Goal: Task Accomplishment & Management: Manage account settings

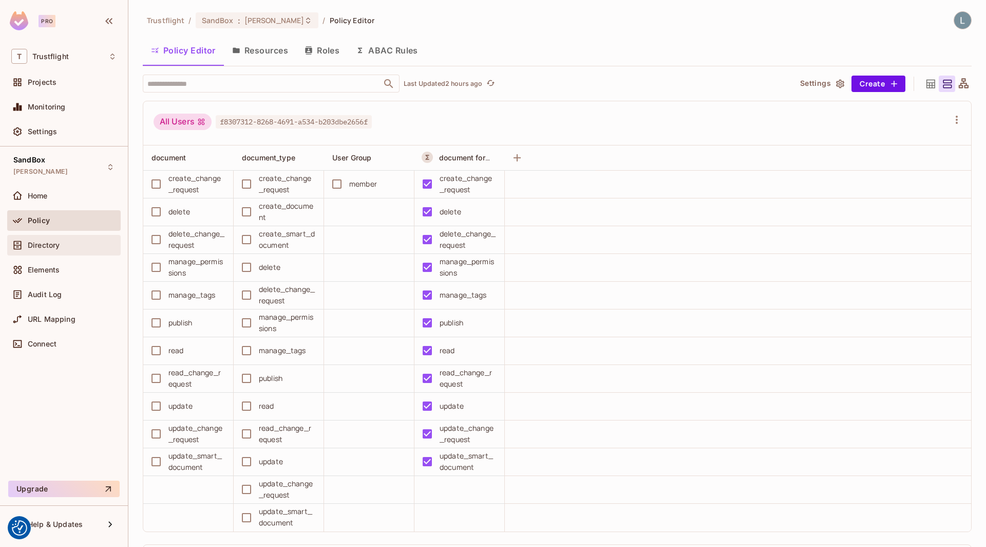
click at [61, 250] on div "Directory" at bounding box center [63, 245] width 105 height 12
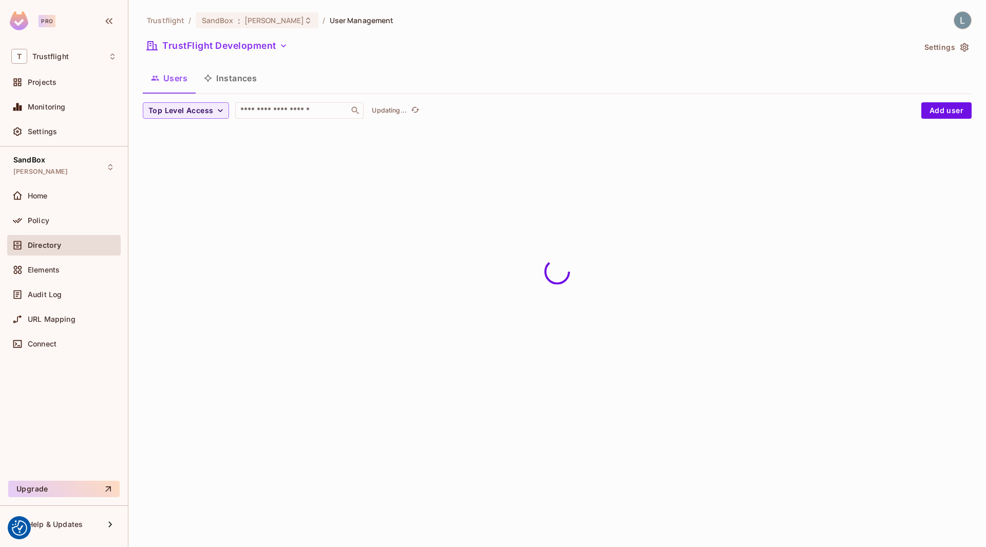
click at [233, 81] on button "Instances" at bounding box center [230, 78] width 69 height 26
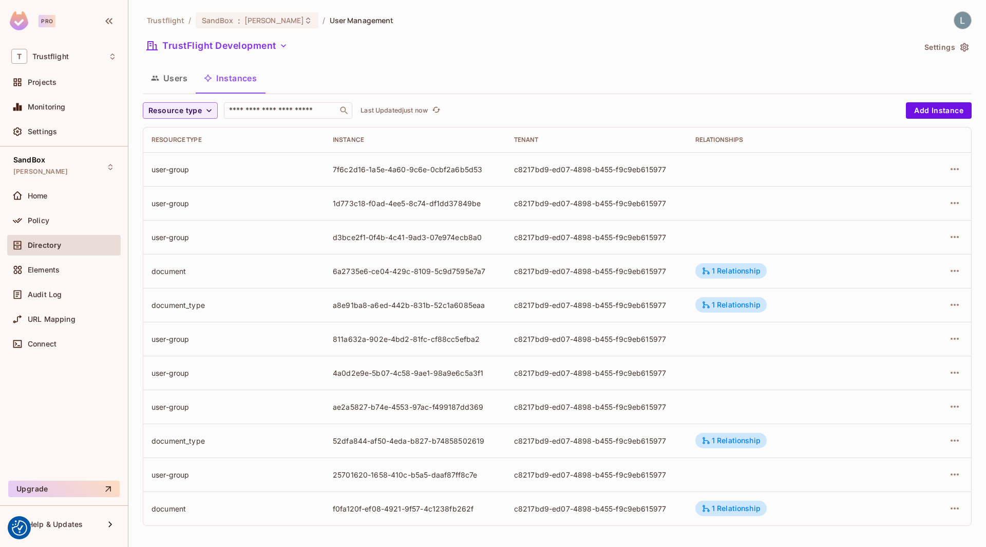
click at [392, 174] on td "7f6c2d16-1a5e-4a60-9c6e-0cbf2a6b5d53" at bounding box center [415, 169] width 181 height 34
click at [953, 170] on icon "button" at bounding box center [955, 169] width 12 height 12
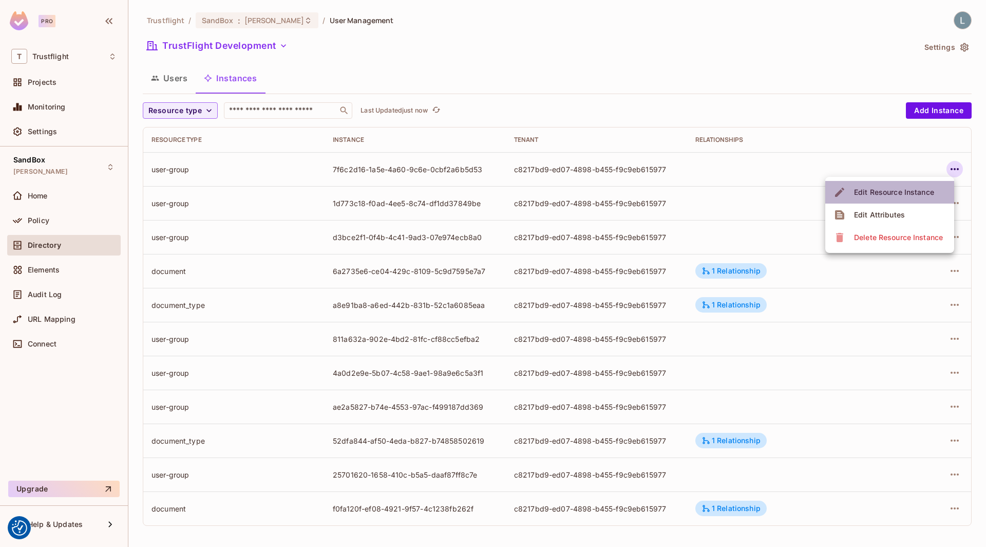
click at [876, 197] on div "Edit Resource Instance" at bounding box center [894, 192] width 80 height 10
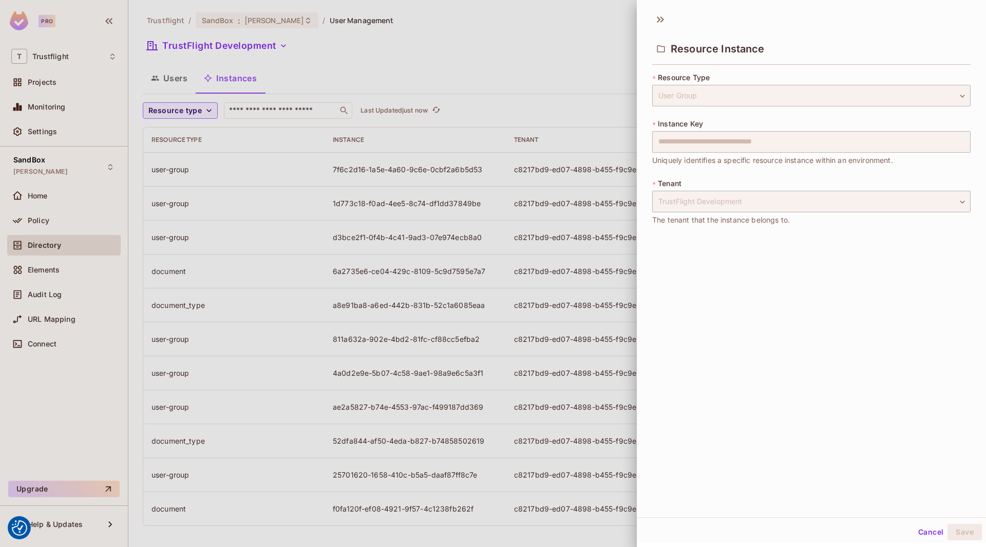
click at [567, 248] on div at bounding box center [493, 273] width 986 height 547
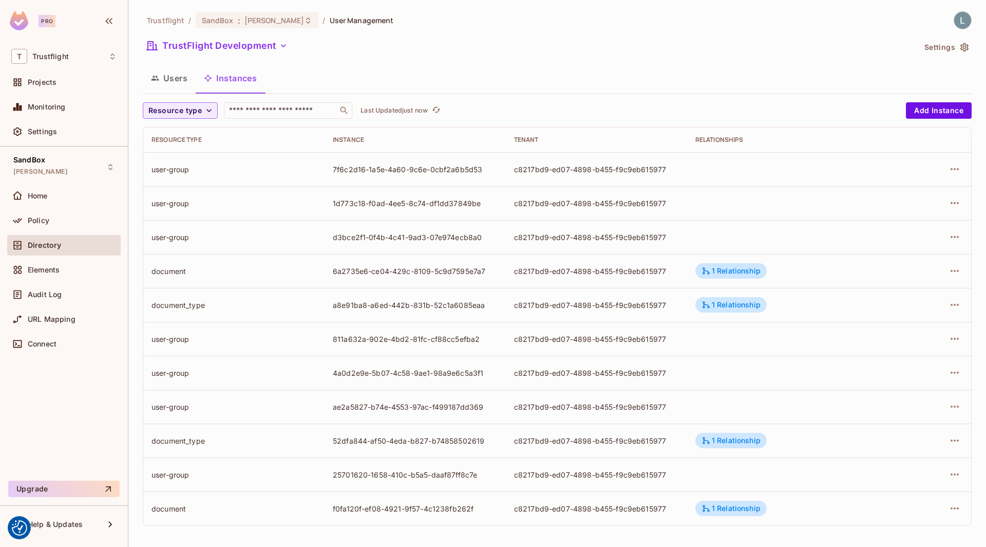
scroll to position [1, 0]
click at [201, 105] on button "Resource type" at bounding box center [180, 110] width 75 height 16
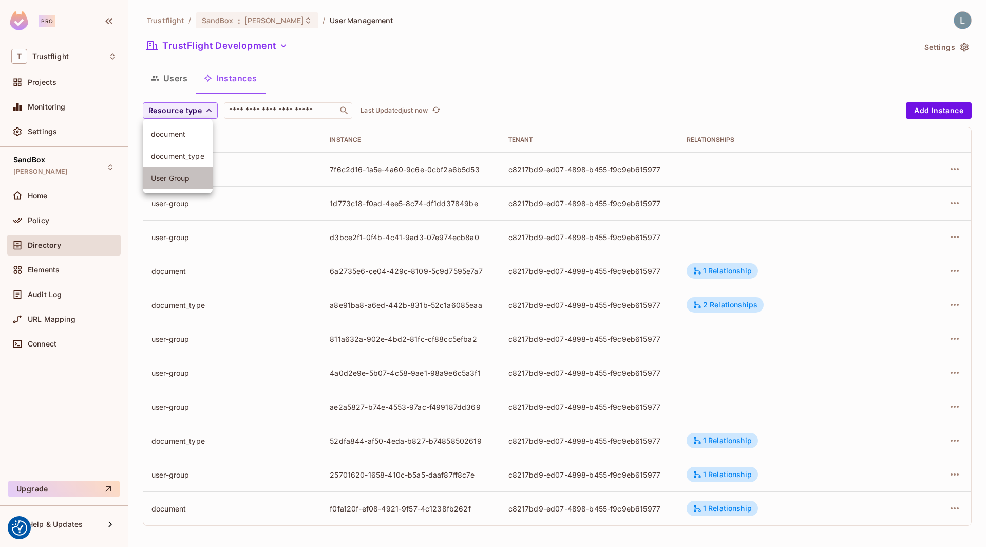
click at [169, 180] on span "User Group" at bounding box center [177, 178] width 53 height 10
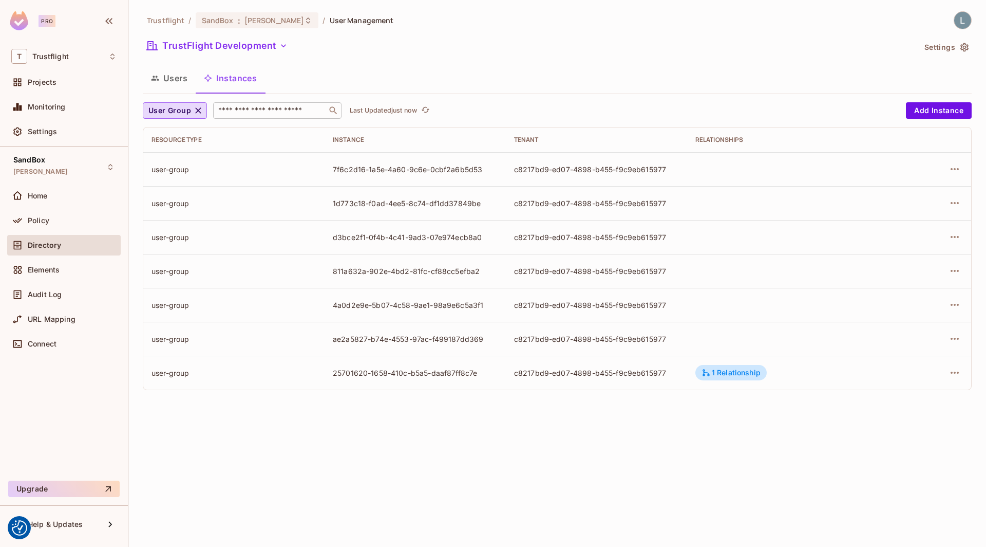
click at [241, 110] on input "text" at bounding box center [270, 110] width 108 height 10
paste input "**********"
type input "**********"
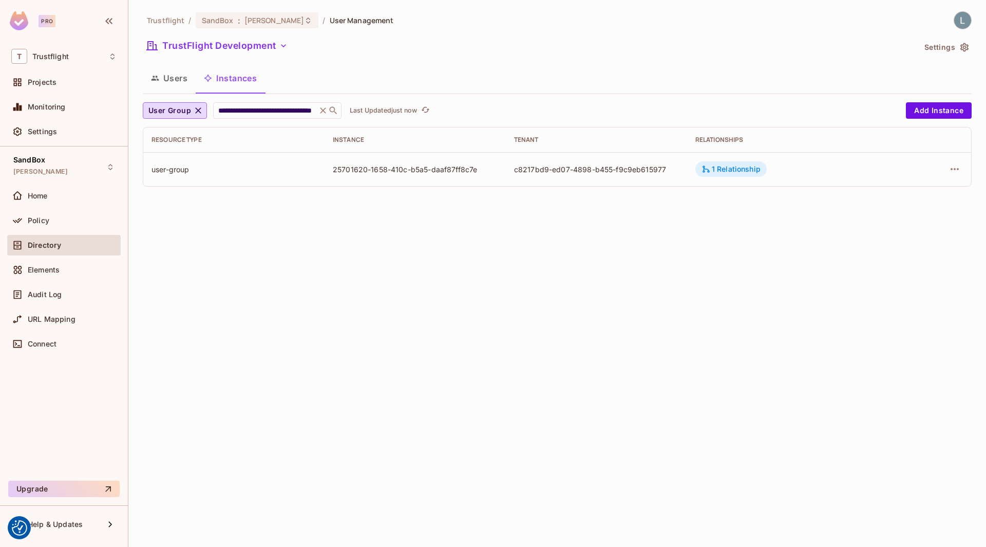
click at [727, 167] on div "1 Relationship" at bounding box center [731, 168] width 59 height 9
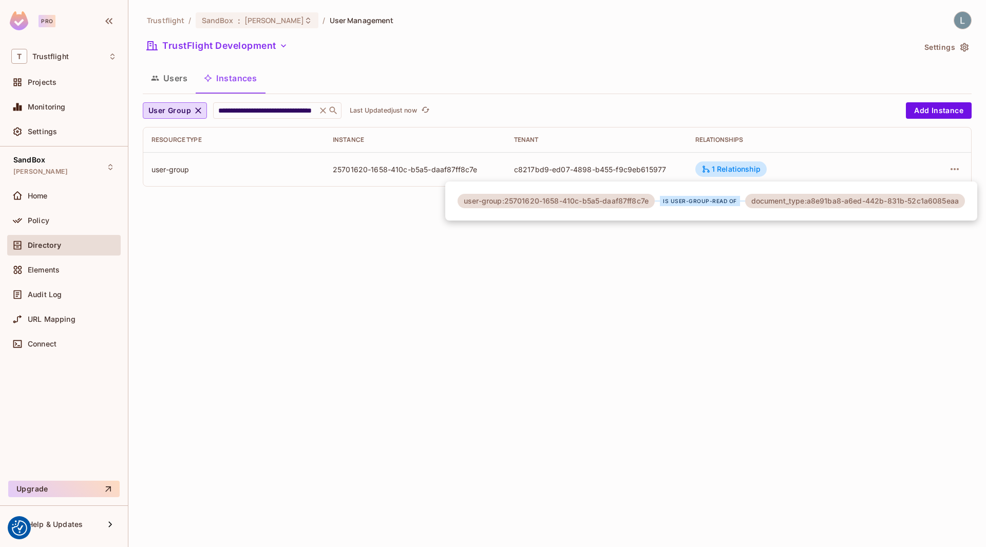
click at [819, 203] on div "document_type:a8e91ba8-a6ed-442b-831b-52c1a6085eaa" at bounding box center [855, 201] width 220 height 14
click at [822, 166] on div at bounding box center [493, 273] width 986 height 547
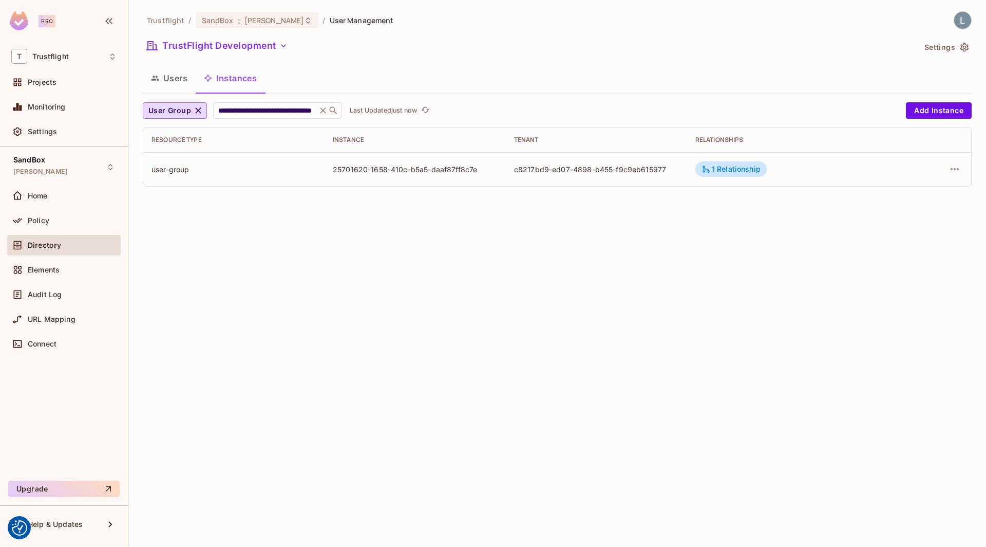
click at [811, 168] on td "1 Relationship" at bounding box center [790, 169] width 207 height 34
click at [622, 159] on td "c8217bd9-ed07-4898-b455-f9c9eb615977" at bounding box center [596, 169] width 181 height 34
click at [951, 165] on icon "button" at bounding box center [955, 169] width 12 height 12
click at [898, 191] on div "Edit Resource Instance" at bounding box center [894, 192] width 80 height 10
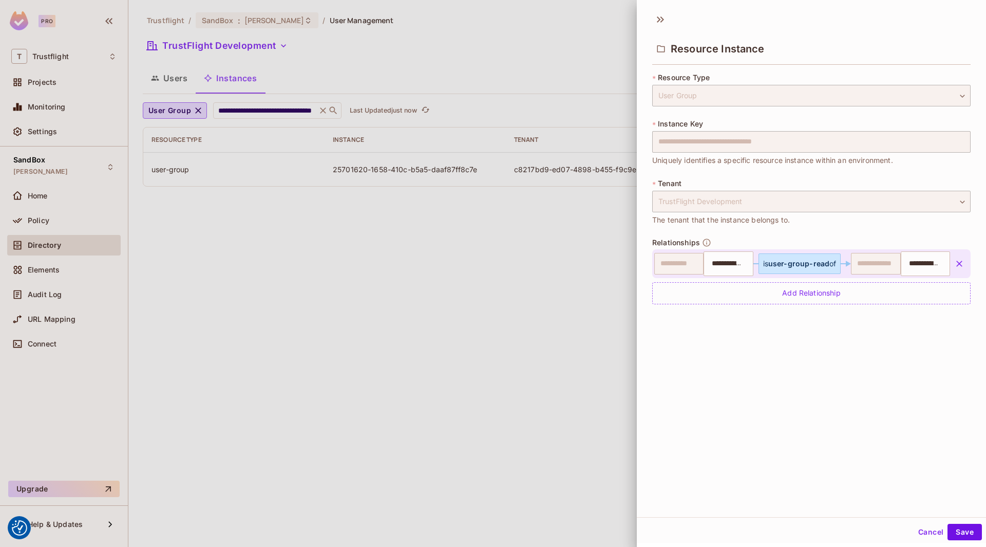
click at [276, 318] on div at bounding box center [493, 273] width 986 height 547
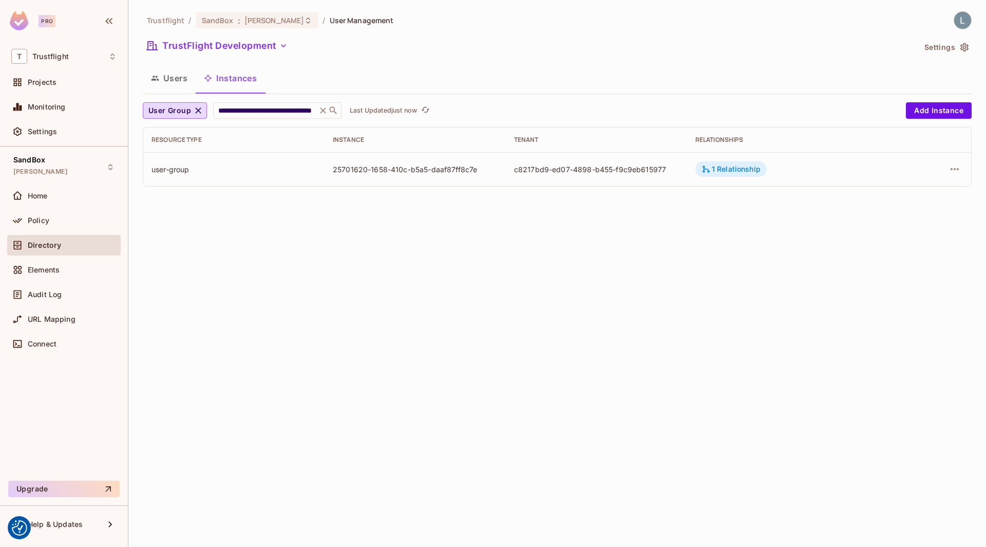
click at [728, 175] on div "1 Relationship" at bounding box center [730, 168] width 71 height 15
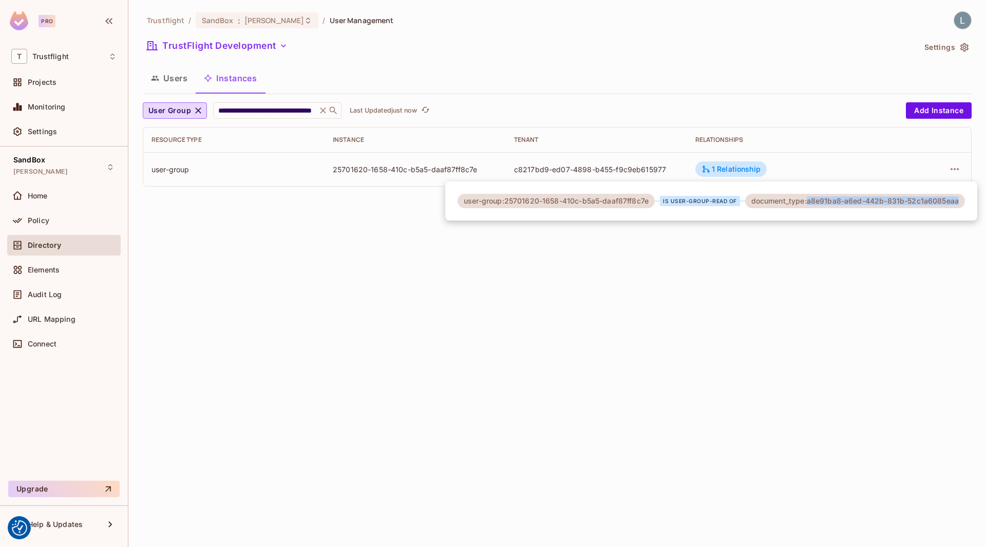
drag, startPoint x: 958, startPoint y: 202, endPoint x: 808, endPoint y: 201, distance: 150.0
click at [808, 201] on div "document_type:a8e91ba8-a6ed-442b-831b-52c1a6085eaa" at bounding box center [855, 201] width 220 height 14
copy div "a8e91ba8-a6ed-442b-831b-52c1a6085eaa"
click at [432, 241] on div at bounding box center [493, 273] width 986 height 547
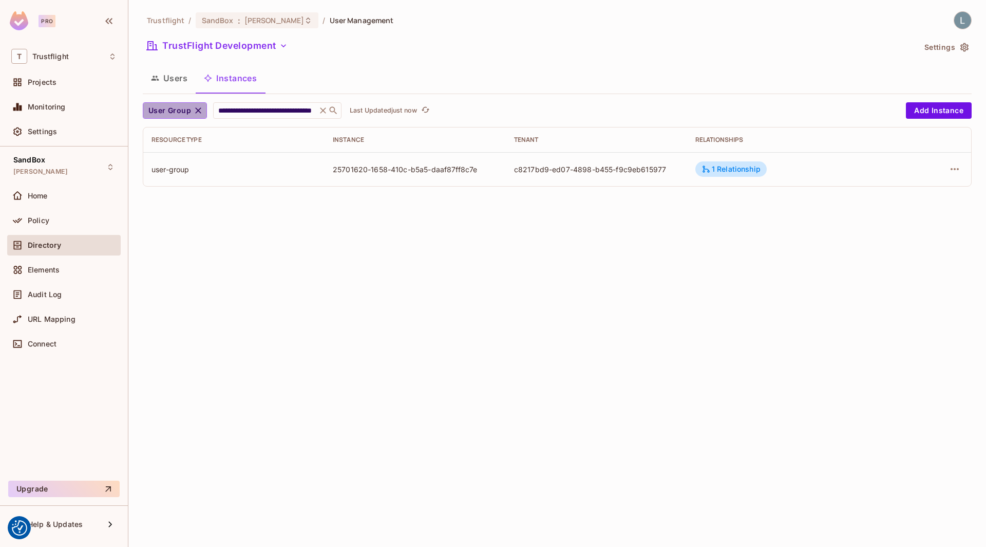
click at [186, 109] on span "User Group" at bounding box center [169, 110] width 43 height 13
click at [177, 157] on span "document_type" at bounding box center [179, 156] width 57 height 10
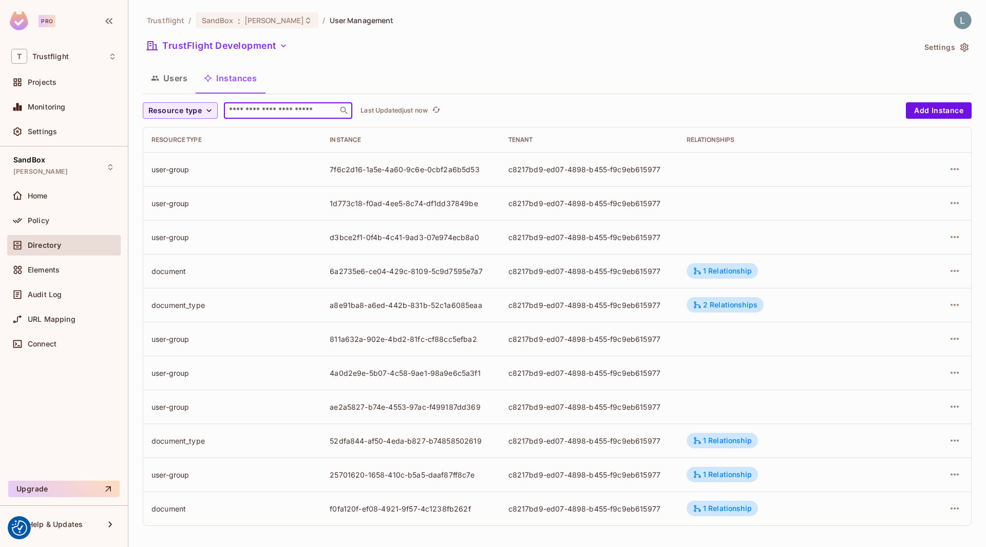
click at [302, 111] on input "text" at bounding box center [281, 110] width 108 height 10
paste input "**********"
type input "**********"
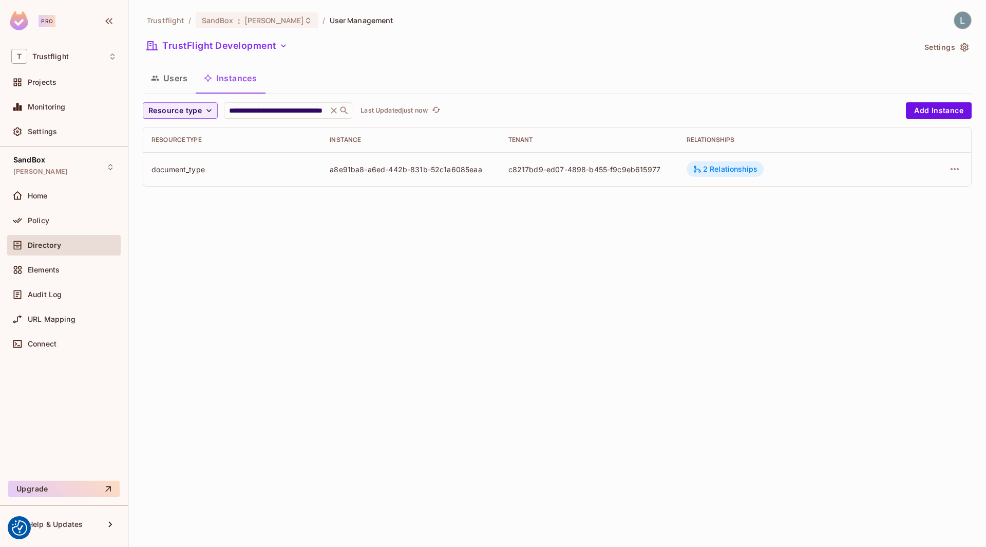
click at [695, 171] on icon at bounding box center [697, 168] width 9 height 9
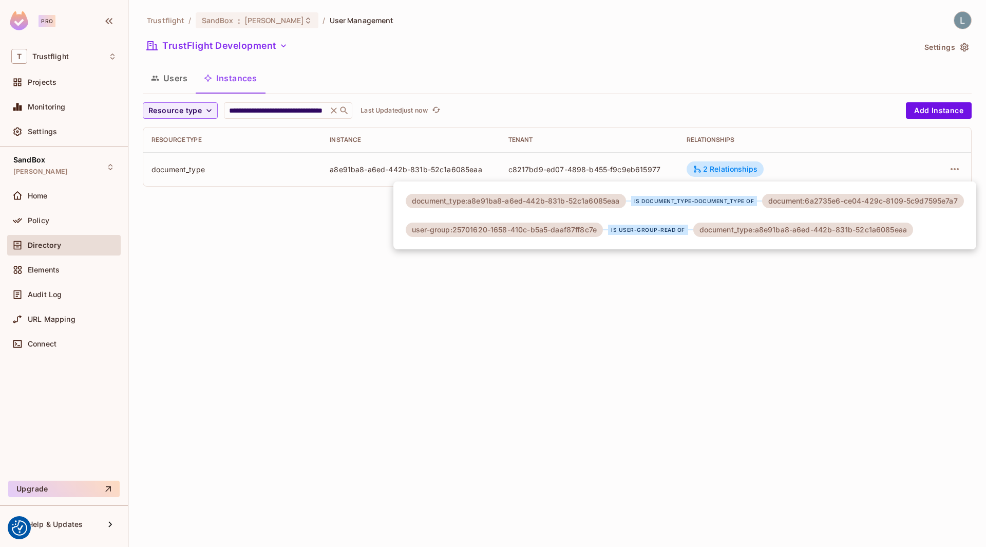
click at [805, 171] on div at bounding box center [493, 273] width 986 height 547
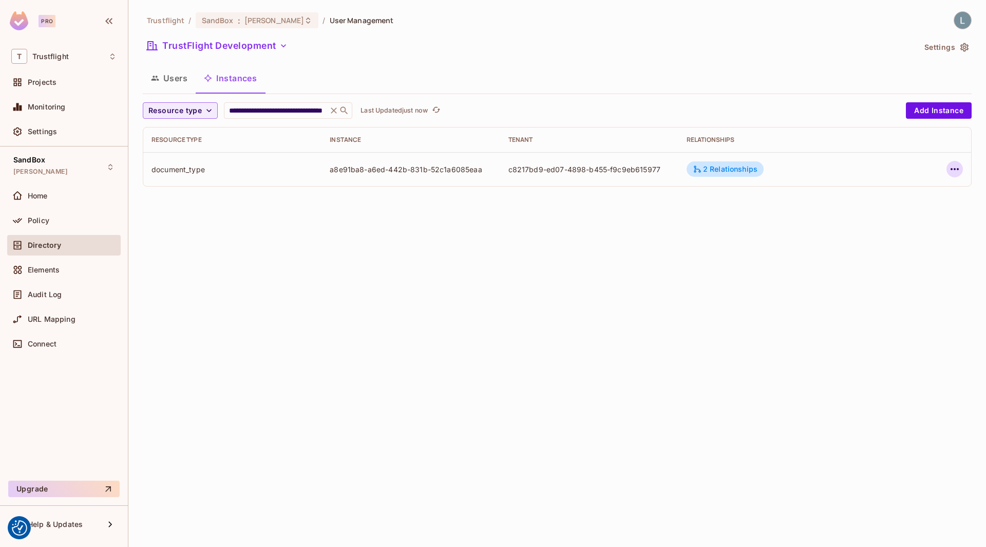
click at [956, 170] on icon "button" at bounding box center [955, 169] width 12 height 12
click at [910, 193] on div "Edit Resource Instance" at bounding box center [894, 192] width 80 height 10
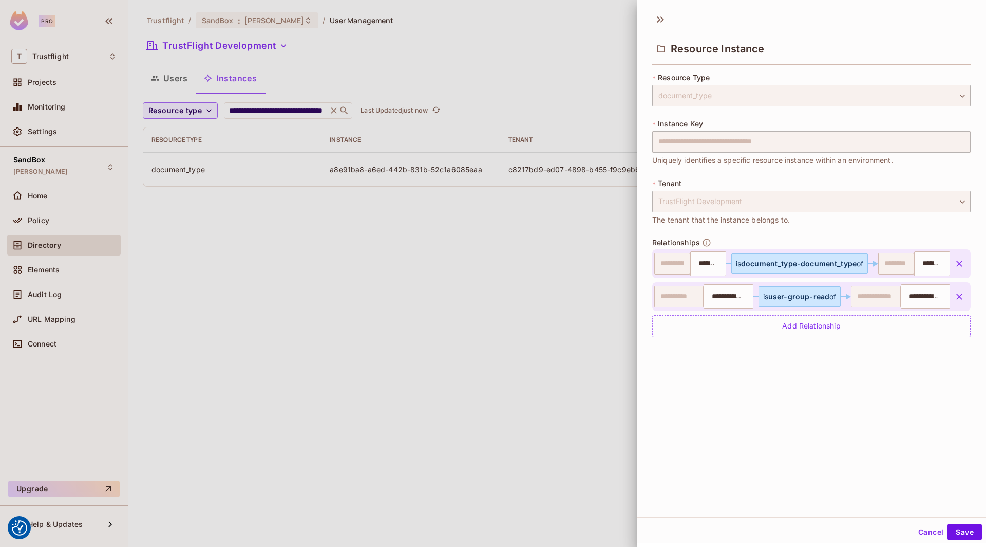
click at [588, 276] on div at bounding box center [493, 273] width 986 height 547
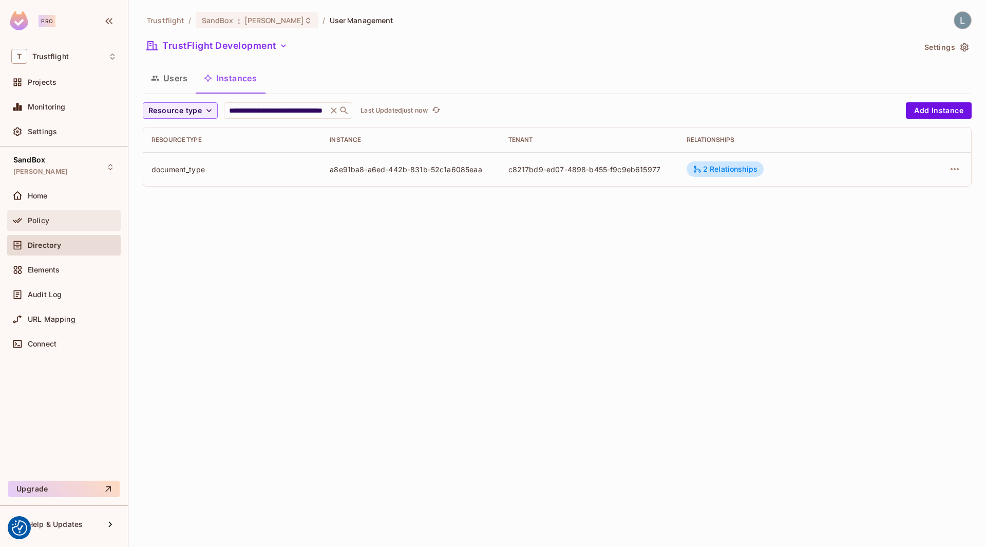
click at [74, 217] on div "Policy" at bounding box center [72, 220] width 89 height 8
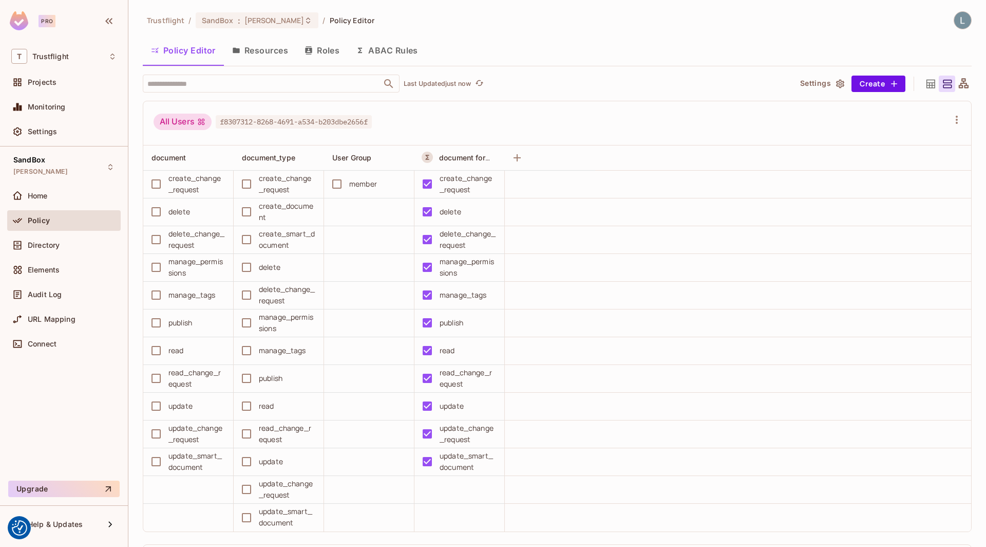
click at [279, 50] on button "Resources" at bounding box center [260, 50] width 72 height 26
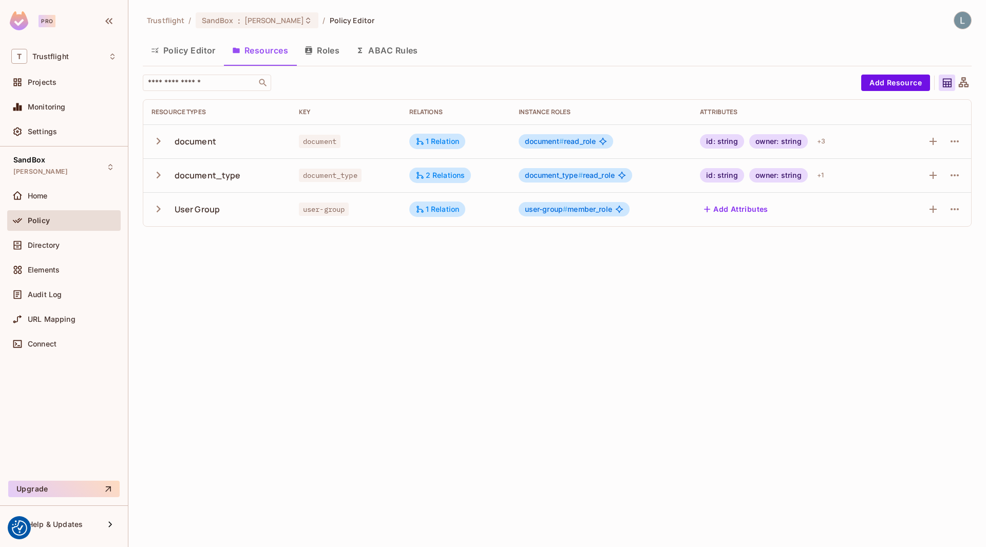
click at [855, 178] on div "id: string owner: string + 1" at bounding box center [793, 175] width 187 height 16
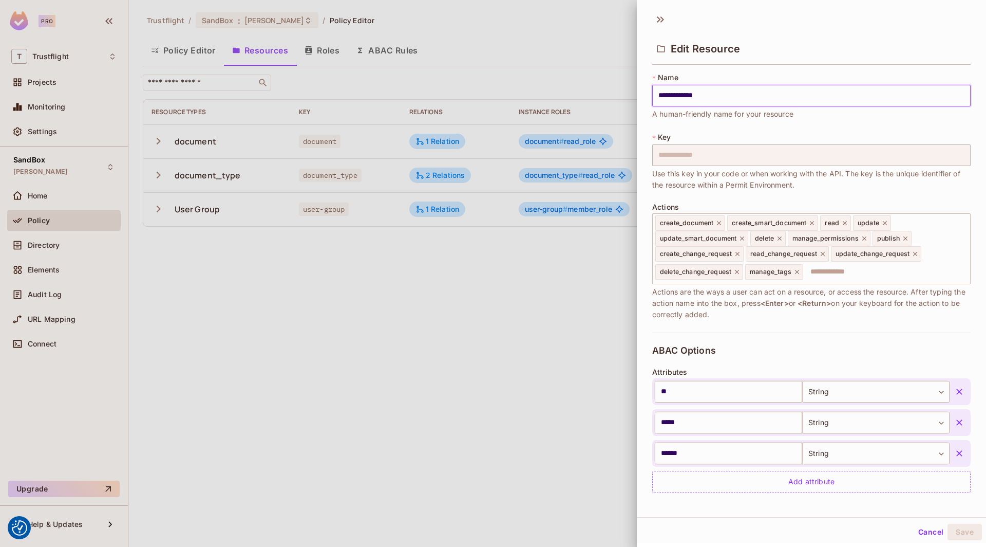
scroll to position [214, 0]
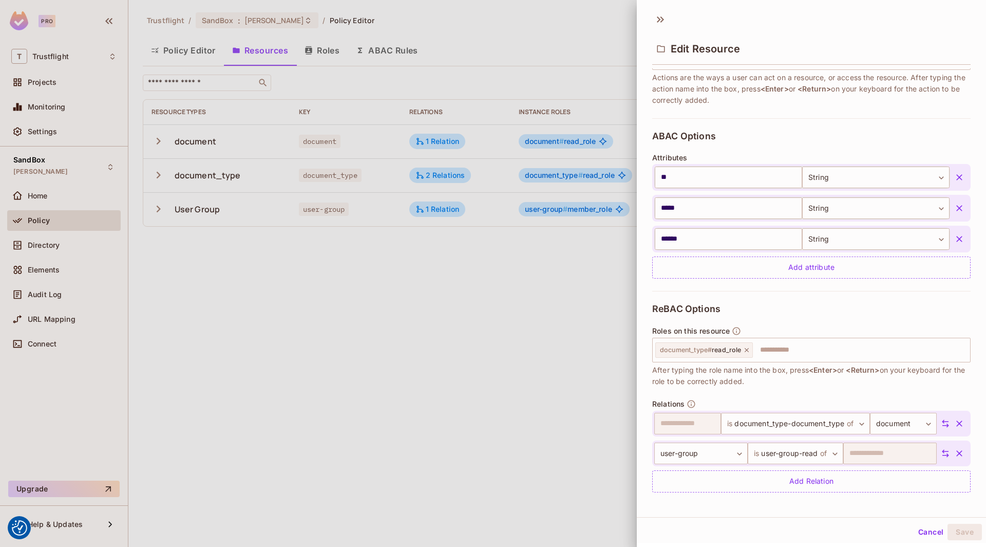
click at [579, 392] on div at bounding box center [493, 273] width 986 height 547
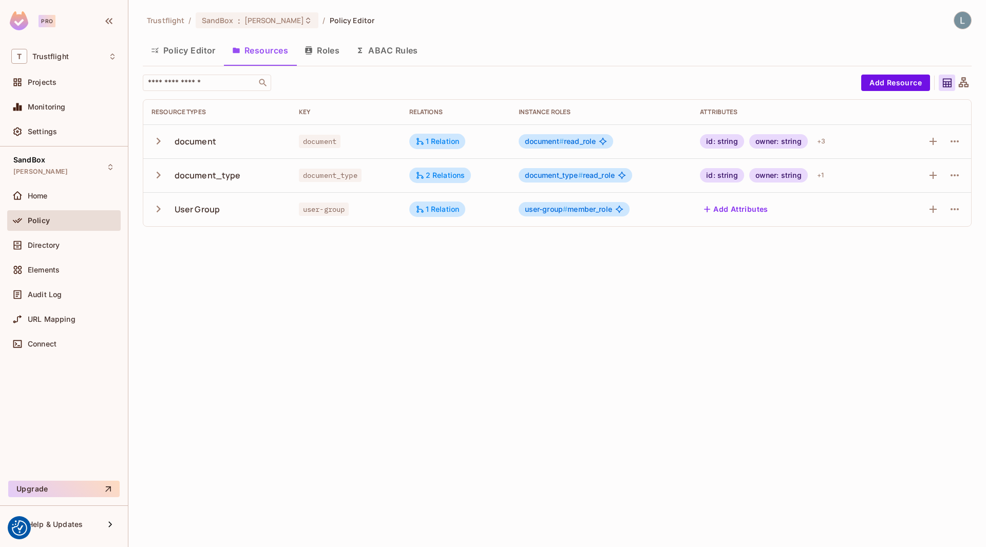
click at [866, 141] on div "id: string owner: string + 3" at bounding box center [793, 141] width 187 height 16
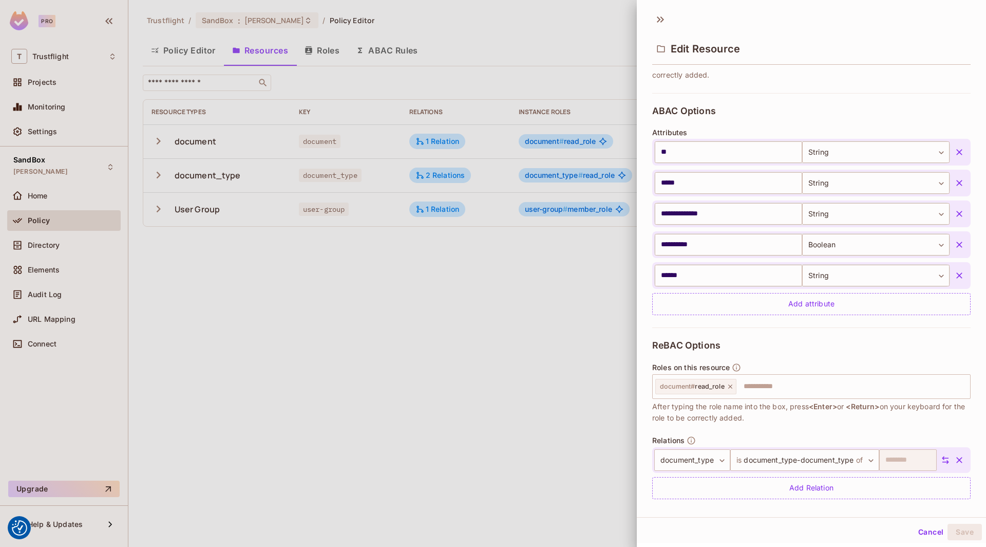
scroll to position [230, 0]
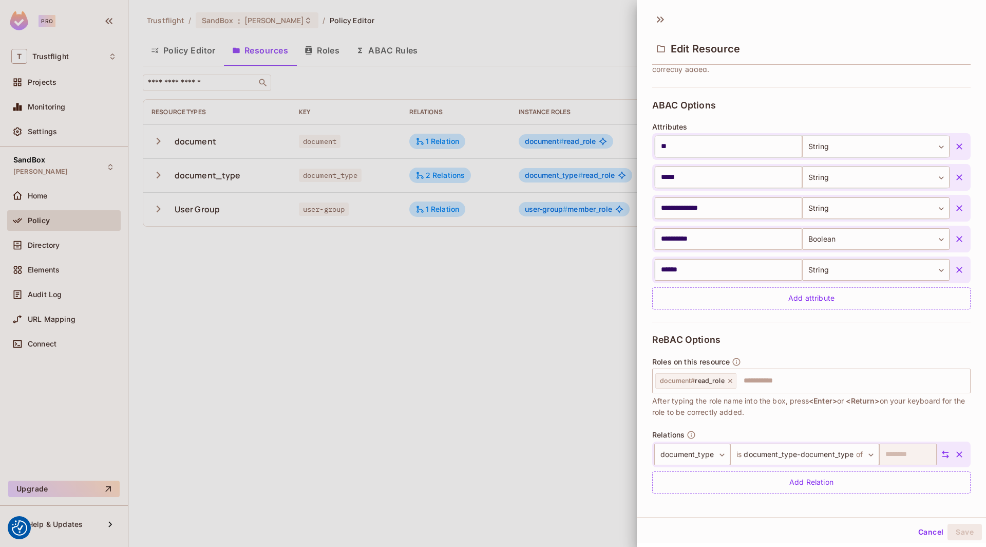
click at [467, 380] on div at bounding box center [493, 273] width 986 height 547
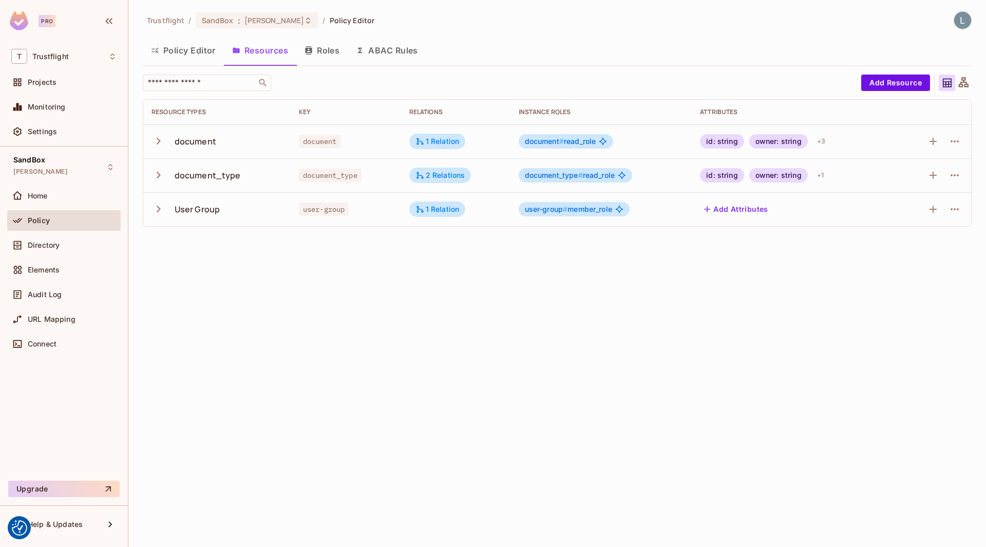
click at [330, 55] on button "Roles" at bounding box center [321, 50] width 51 height 26
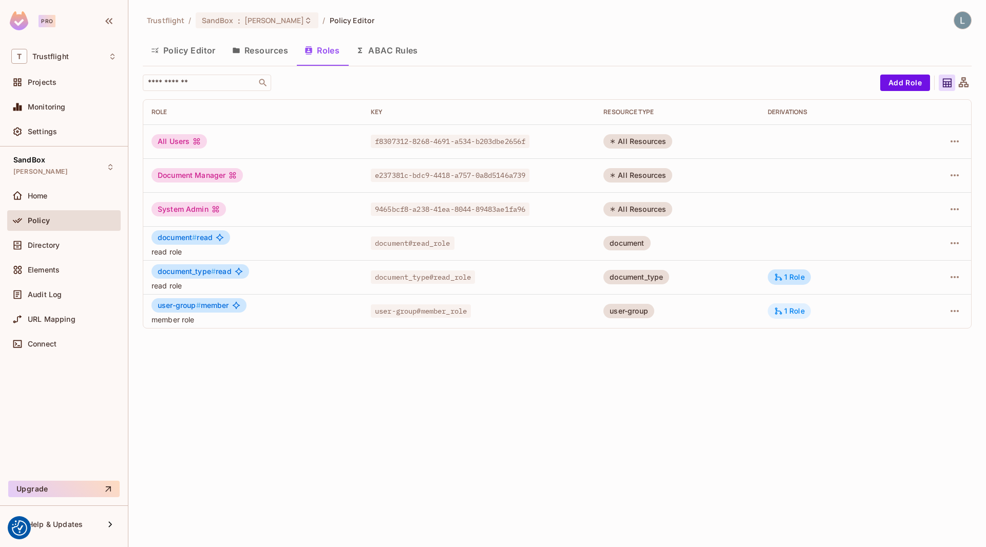
click at [792, 315] on div "1 Role" at bounding box center [789, 310] width 43 height 15
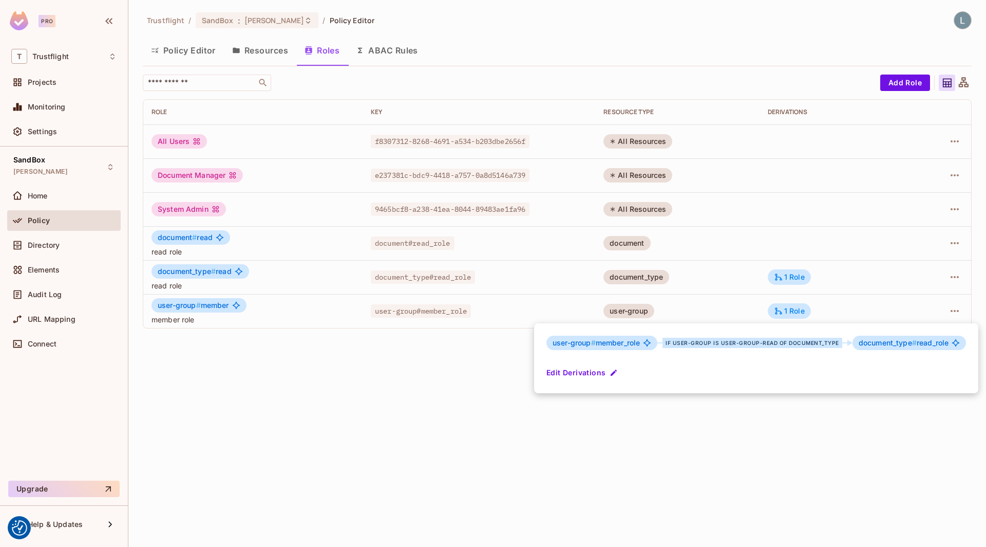
click at [799, 275] on div at bounding box center [493, 273] width 986 height 547
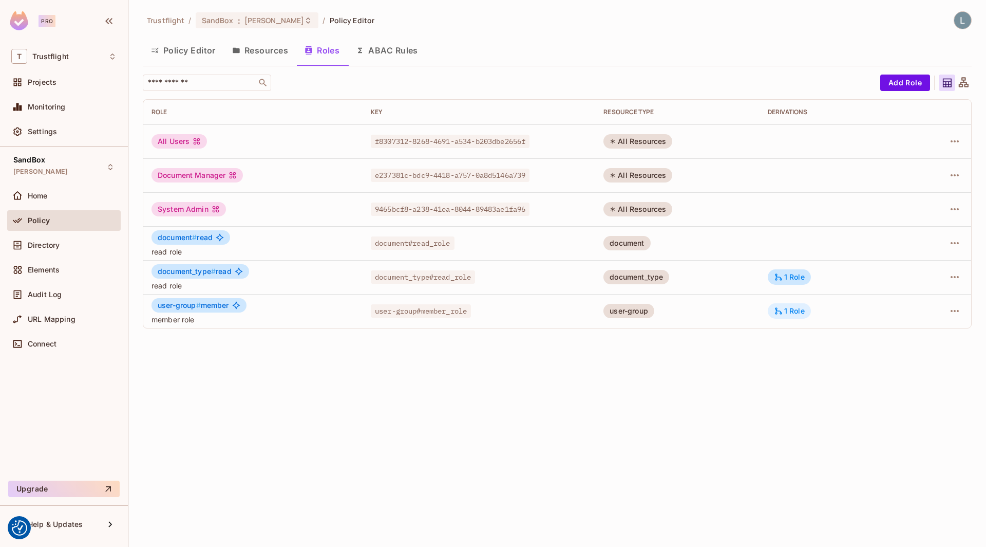
click at [800, 304] on div "1 Role" at bounding box center [789, 310] width 43 height 15
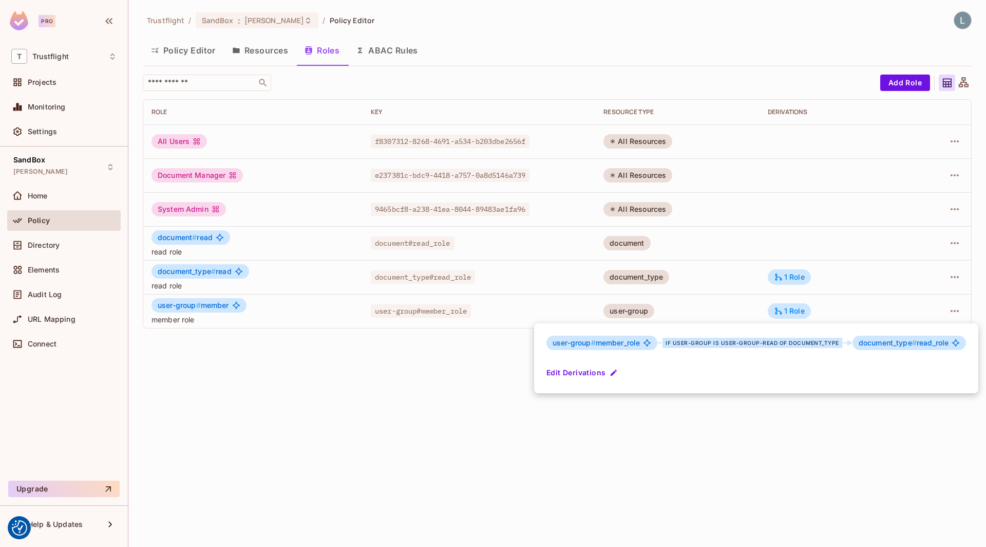
click at [798, 284] on div at bounding box center [493, 273] width 986 height 547
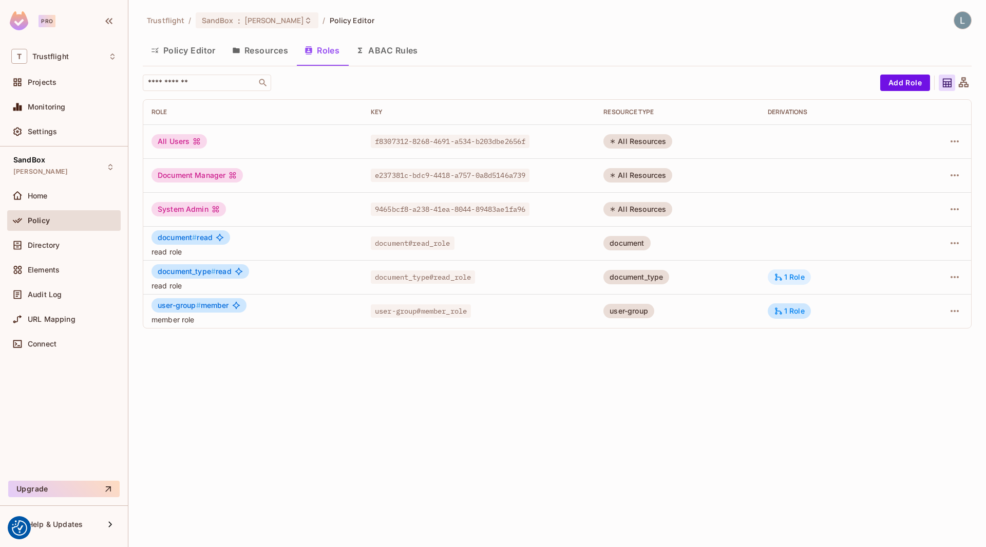
click at [794, 275] on div "1 Role" at bounding box center [789, 276] width 31 height 9
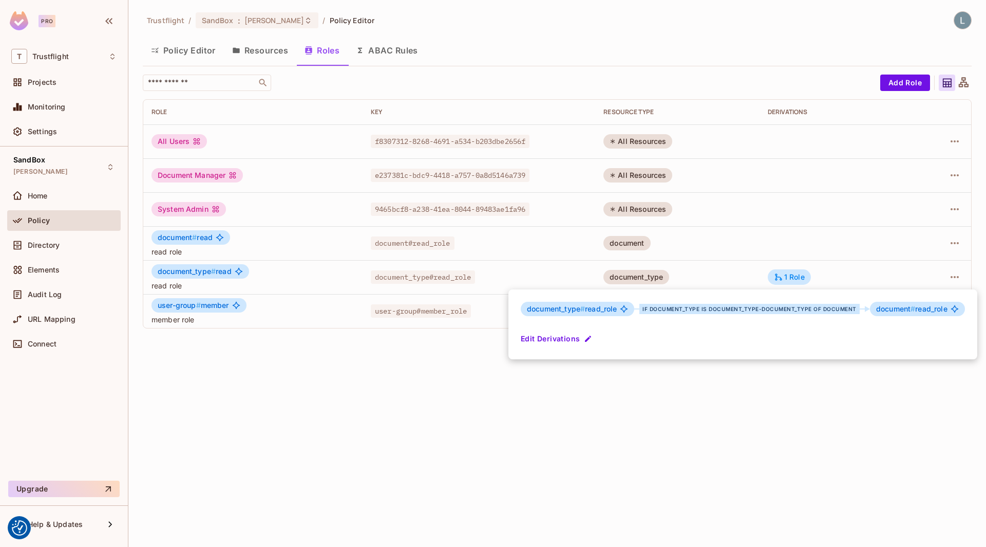
click at [341, 379] on div at bounding box center [493, 273] width 986 height 547
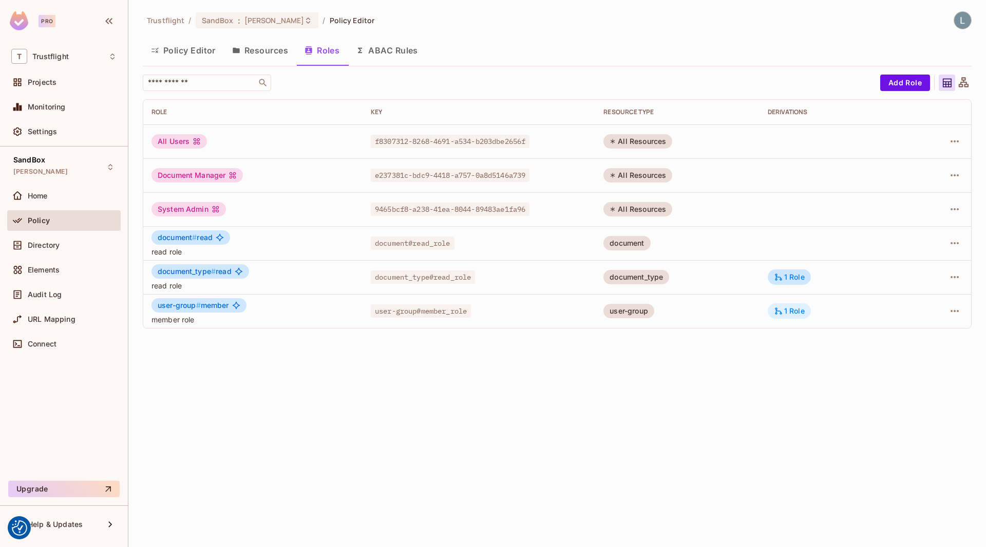
click at [805, 313] on div "1 Role" at bounding box center [789, 310] width 31 height 9
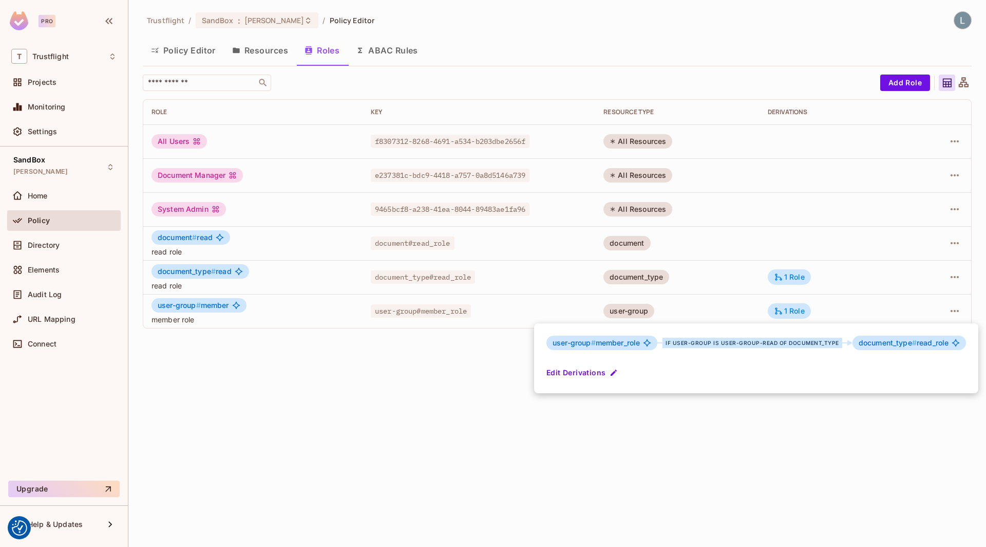
click at [274, 53] on div at bounding box center [493, 273] width 986 height 547
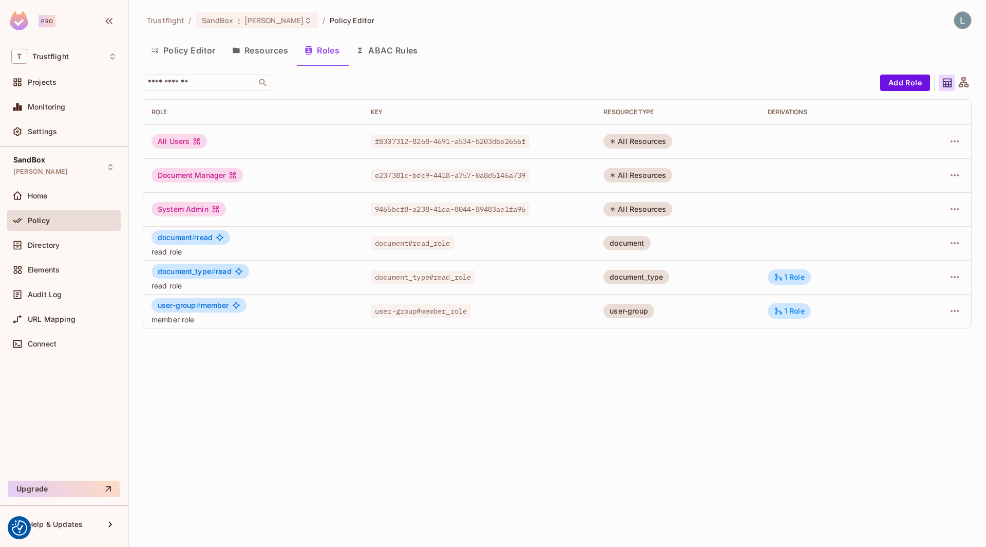
click at [266, 51] on button "Resources" at bounding box center [260, 50] width 72 height 26
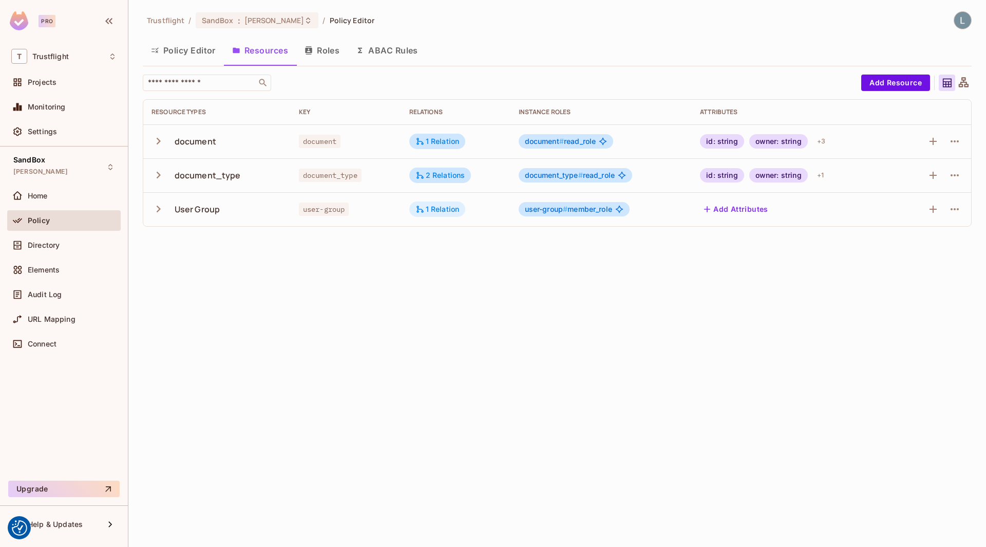
click at [441, 207] on div "1 Relation" at bounding box center [438, 208] width 44 height 9
click at [368, 211] on div at bounding box center [493, 273] width 986 height 547
click at [952, 209] on icon "button" at bounding box center [955, 209] width 8 height 2
click at [907, 252] on div "Edit Resource" at bounding box center [910, 249] width 48 height 10
click at [953, 208] on icon "button" at bounding box center [955, 209] width 12 height 12
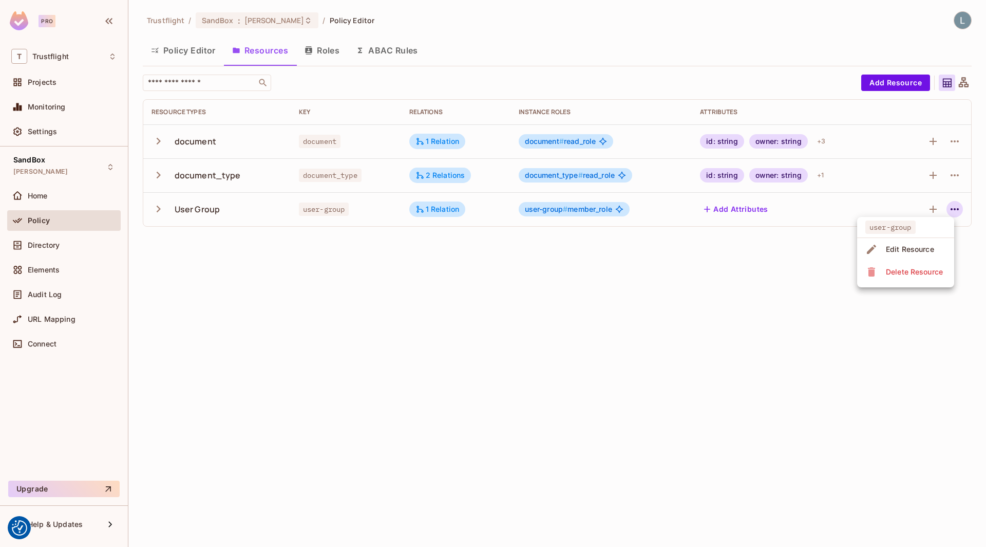
click at [907, 244] on div "Edit Resource" at bounding box center [910, 249] width 48 height 10
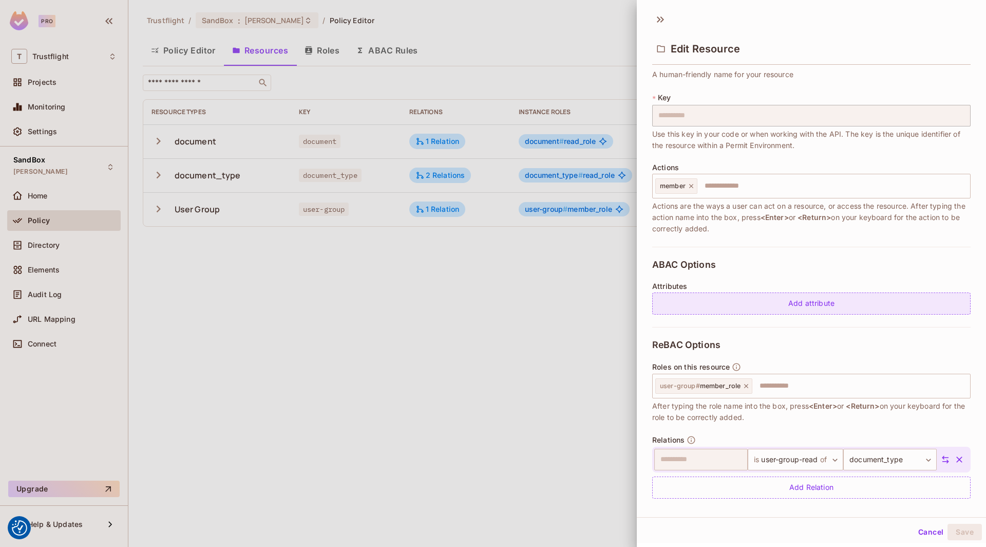
scroll to position [47, 0]
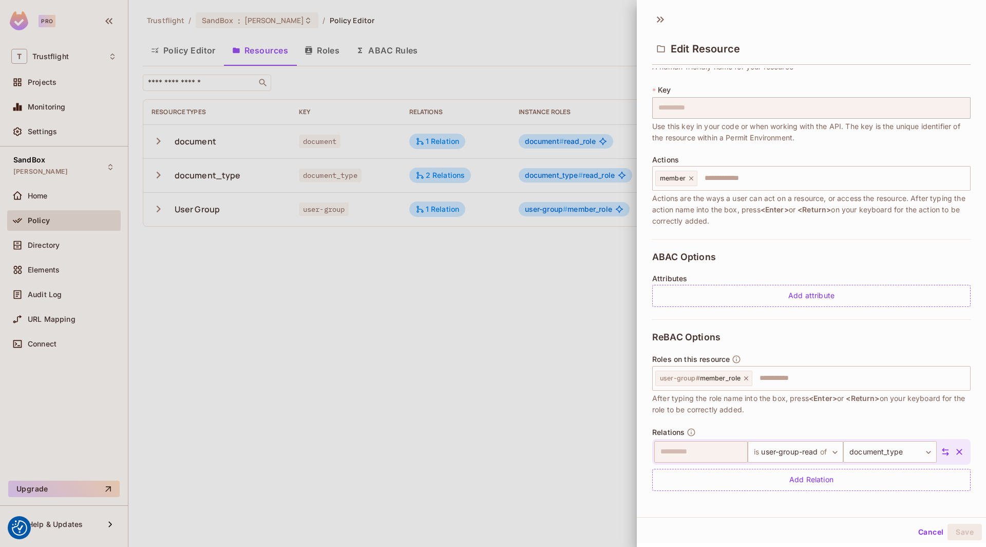
click at [557, 372] on div at bounding box center [493, 273] width 986 height 547
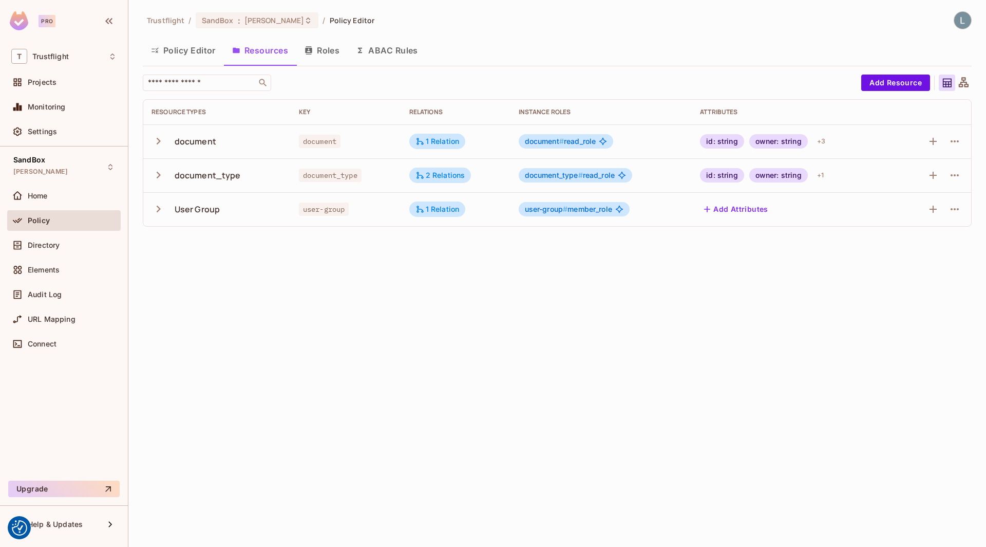
click at [315, 51] on button "Roles" at bounding box center [321, 50] width 51 height 26
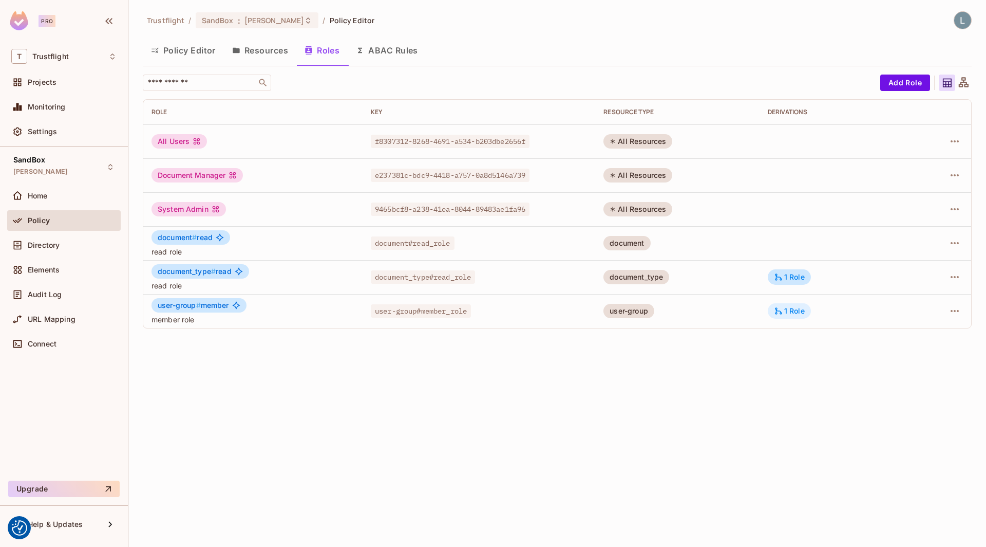
click at [789, 308] on div "1 Role" at bounding box center [789, 310] width 31 height 9
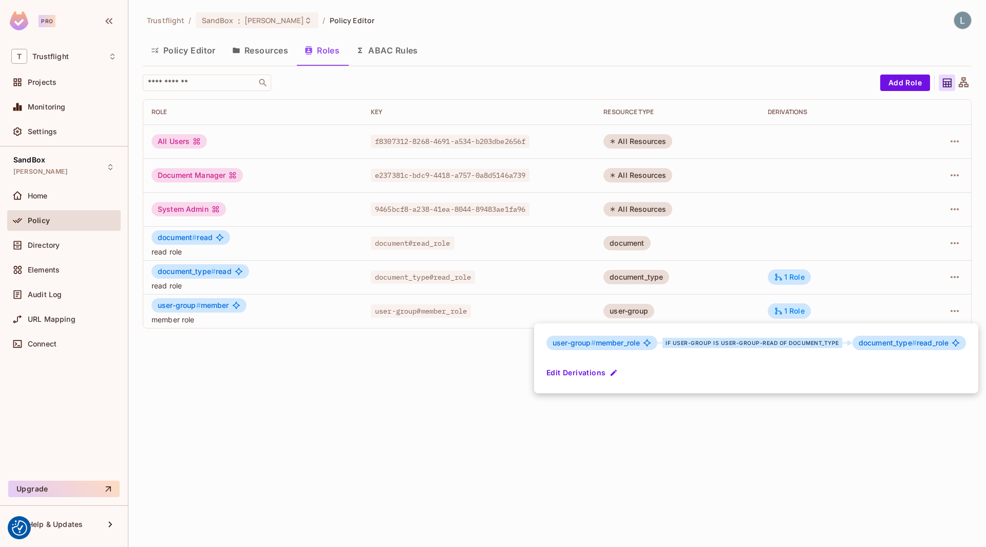
click at [342, 373] on div at bounding box center [493, 273] width 986 height 547
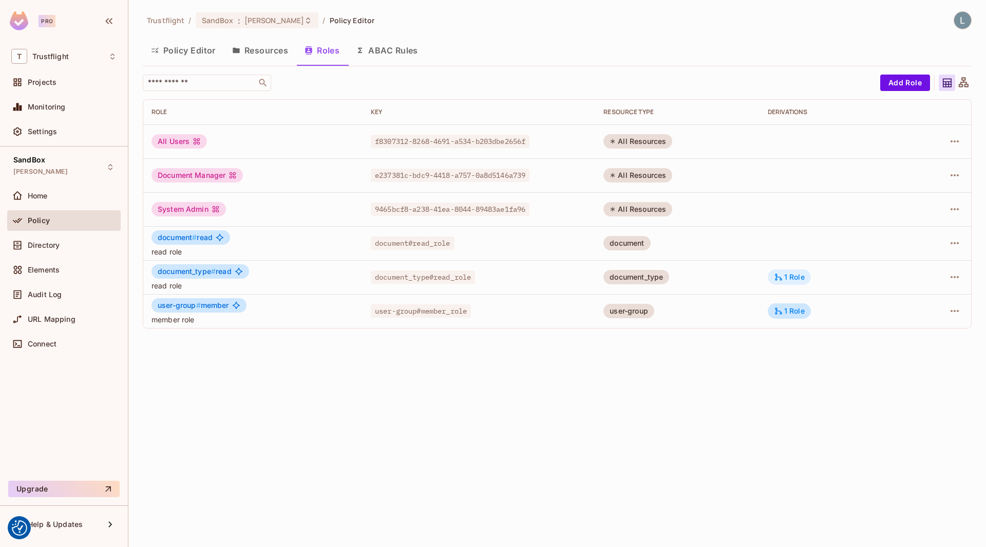
click at [782, 277] on icon at bounding box center [778, 276] width 7 height 7
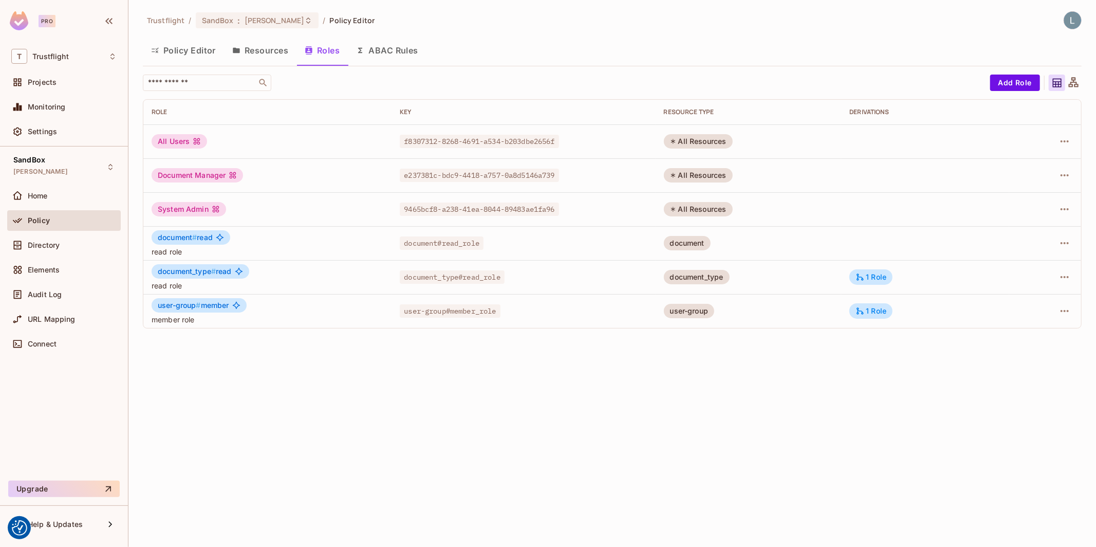
click at [275, 48] on button "Resources" at bounding box center [260, 50] width 72 height 26
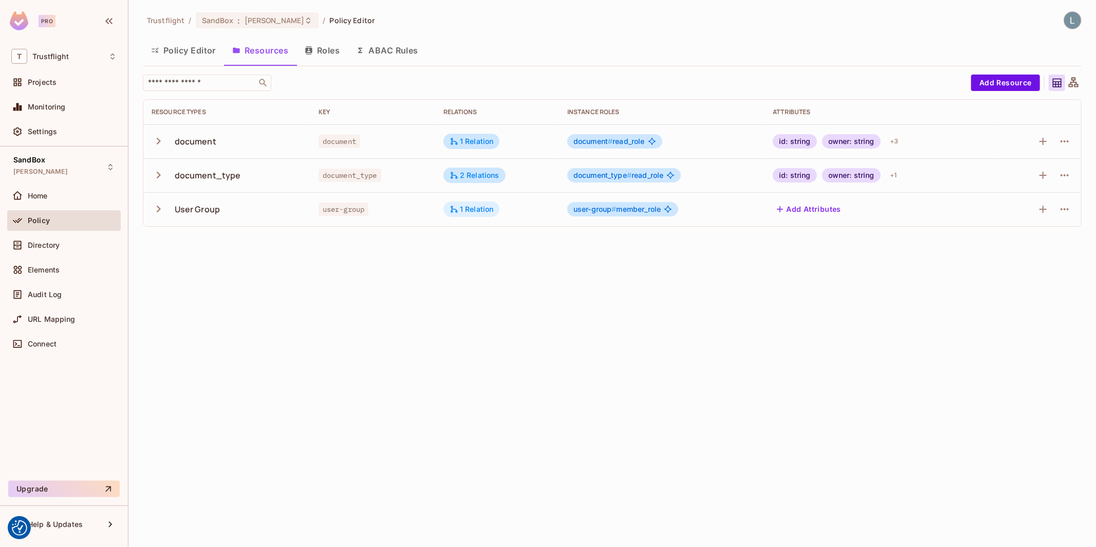
click at [493, 212] on div "1 Relation" at bounding box center [471, 208] width 44 height 9
click at [61, 249] on div at bounding box center [548, 273] width 1096 height 547
click at [58, 246] on div "user-group is user-group-read of document_type Edit Relations" at bounding box center [548, 273] width 1096 height 547
click at [57, 246] on span "Directory" at bounding box center [44, 245] width 32 height 8
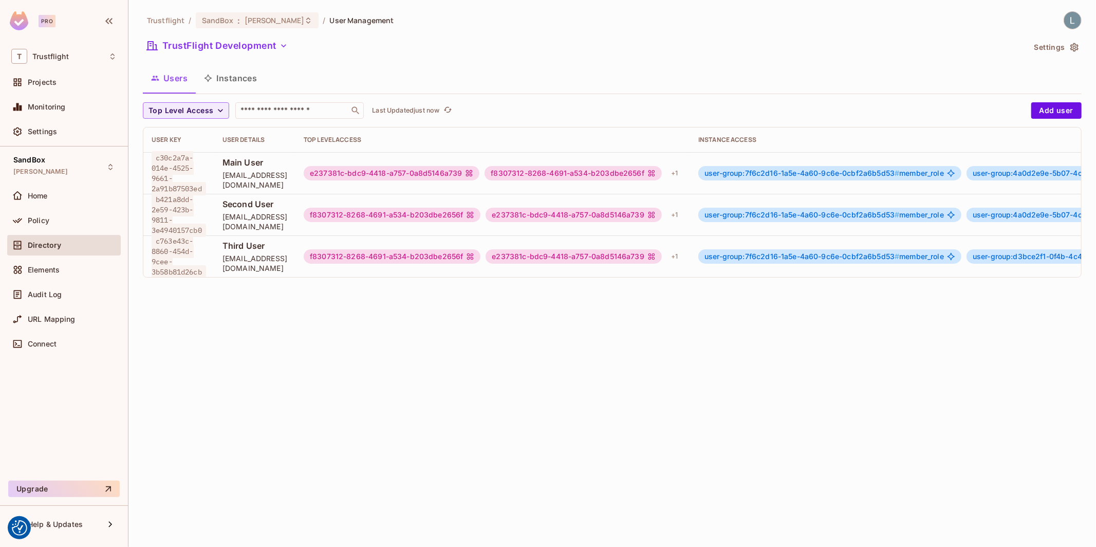
click at [242, 81] on button "Instances" at bounding box center [230, 78] width 69 height 26
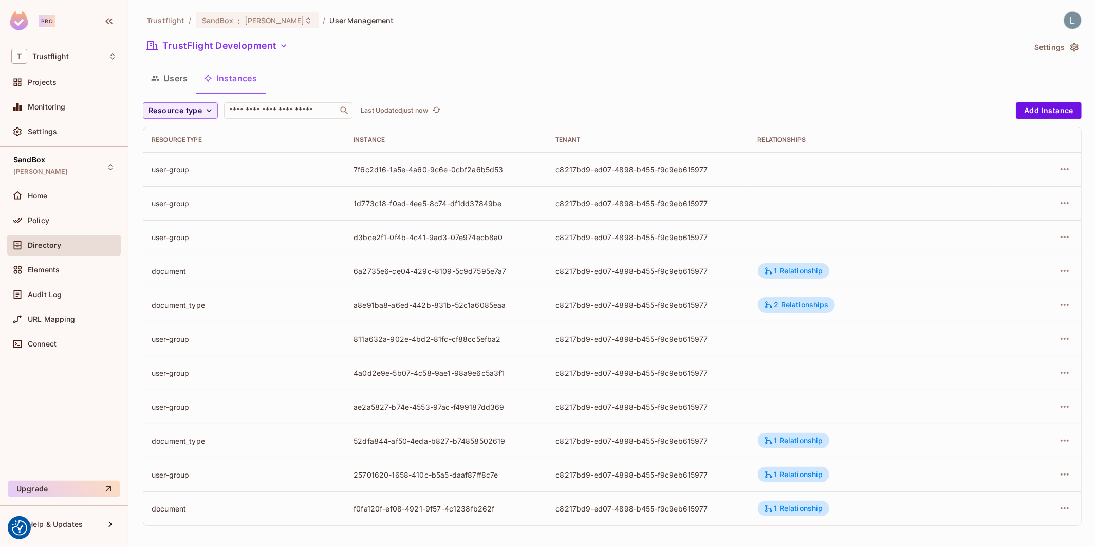
scroll to position [2, 0]
click at [793, 469] on div "1 Relationship" at bounding box center [793, 472] width 59 height 9
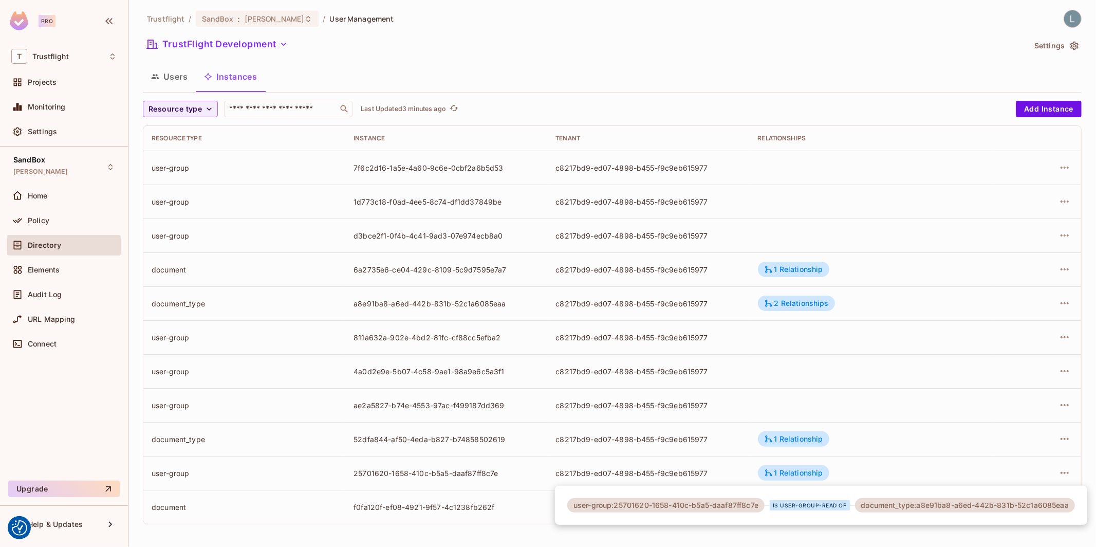
click at [898, 396] on div at bounding box center [548, 273] width 1096 height 547
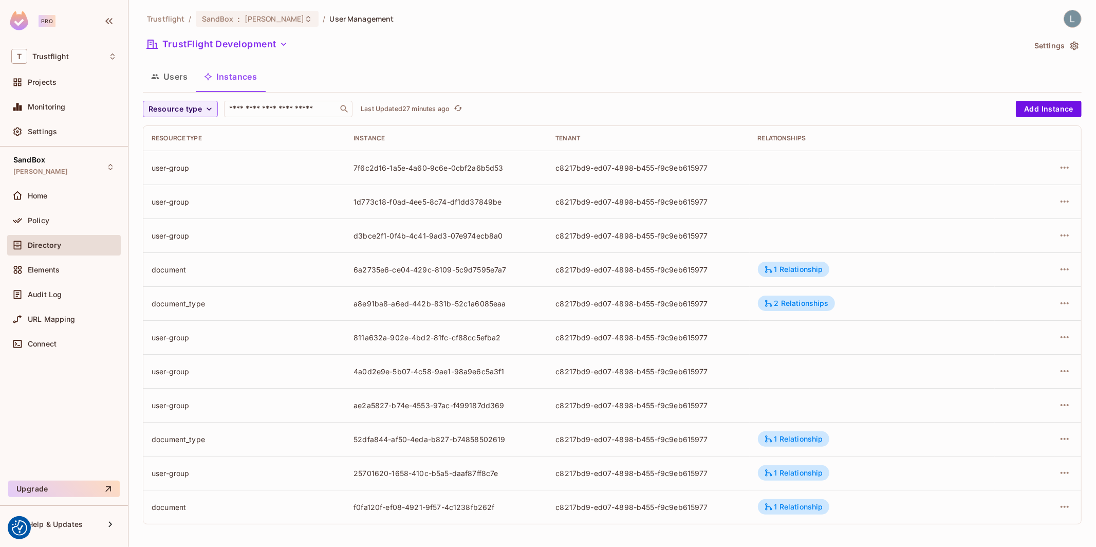
scroll to position [1, 0]
